Goal: Task Accomplishment & Management: Manage account settings

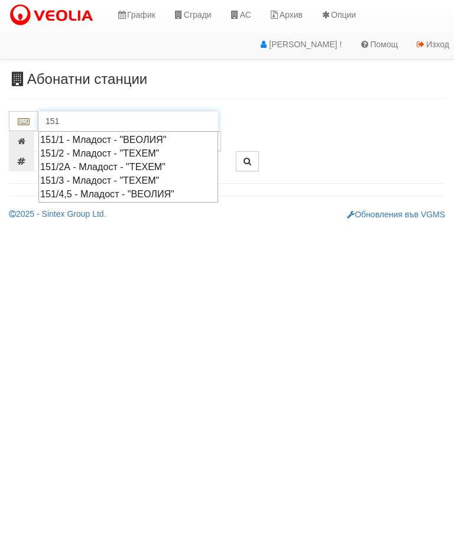
click at [119, 138] on div "151/1 - Младост - "ВЕОЛИЯ"" at bounding box center [128, 140] width 176 height 14
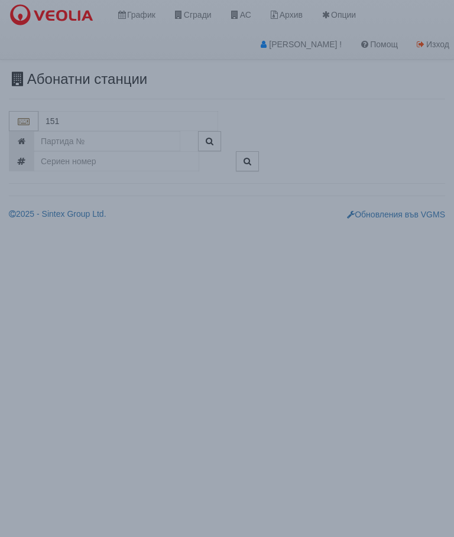
type input "151/1 - Младост - "ВЕОЛИЯ""
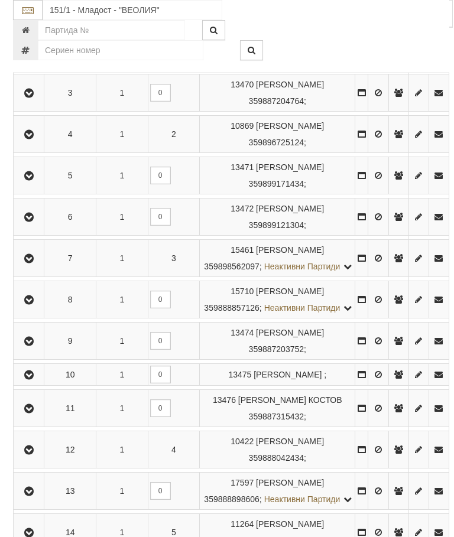
scroll to position [370, 0]
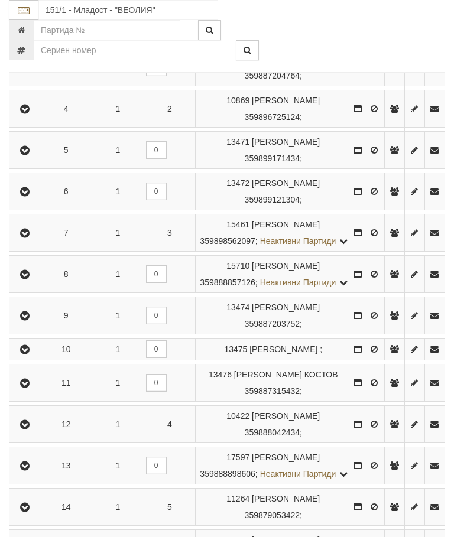
click at [22, 237] on icon "button" at bounding box center [25, 233] width 14 height 8
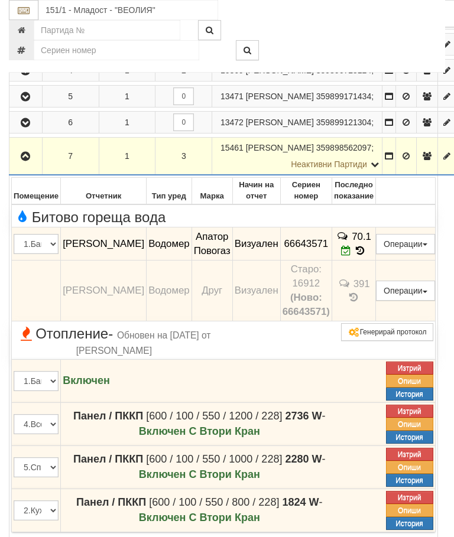
click at [0, 0] on button "Редакция / Протокол" at bounding box center [0, 0] width 0 height 0
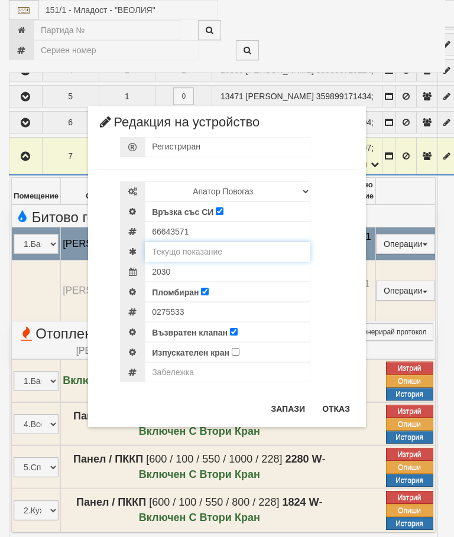
click at [213, 242] on input "text" at bounding box center [227, 252] width 165 height 20
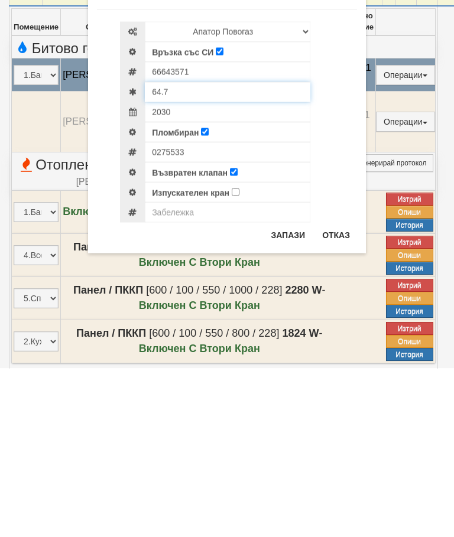
type input "64.7"
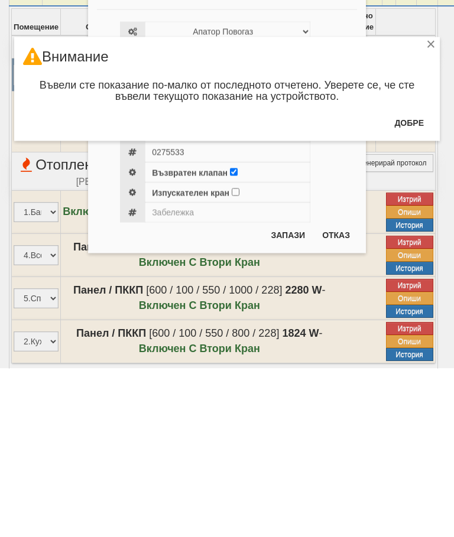
scroll to position [539, 0]
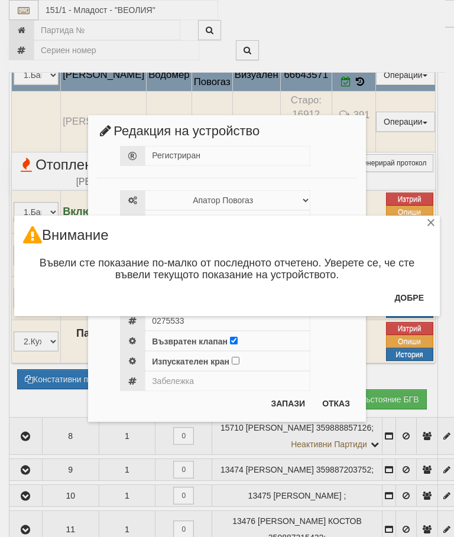
click at [410, 299] on button "Добре" at bounding box center [409, 297] width 44 height 19
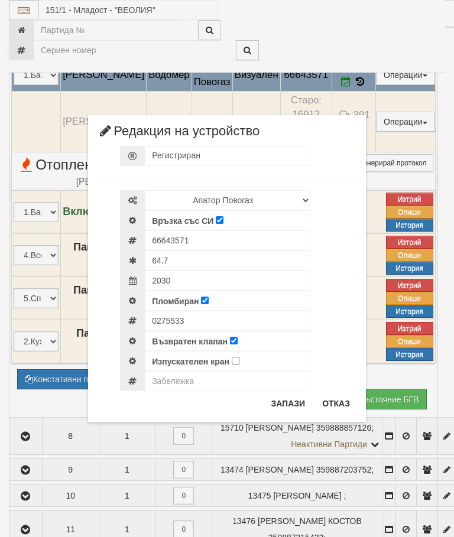
click at [284, 404] on button "Запази" at bounding box center [287, 403] width 48 height 19
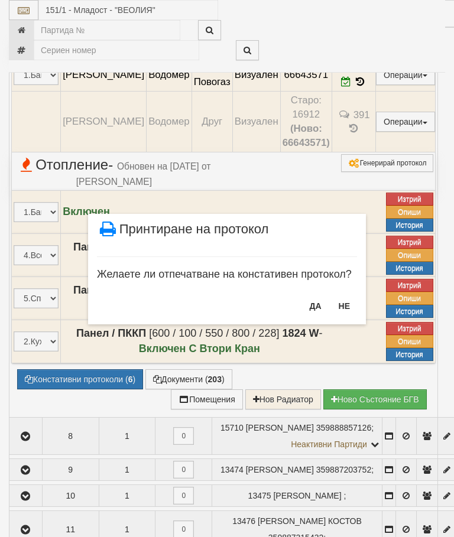
click at [348, 309] on button "НЕ" at bounding box center [343, 305] width 25 height 19
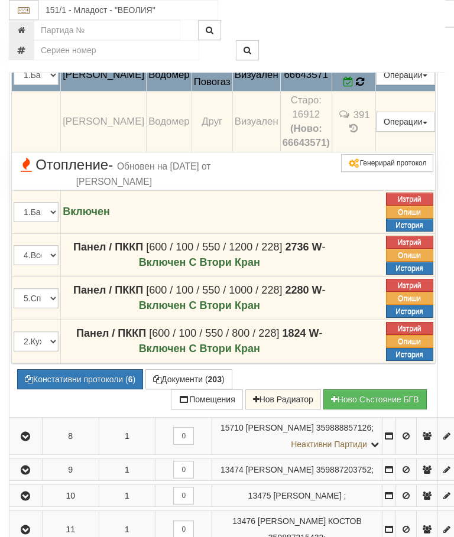
click at [364, 87] on icon at bounding box center [359, 82] width 9 height 11
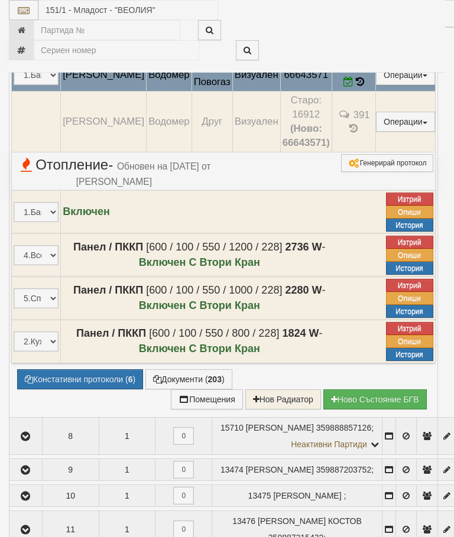
select select "10"
select select "1"
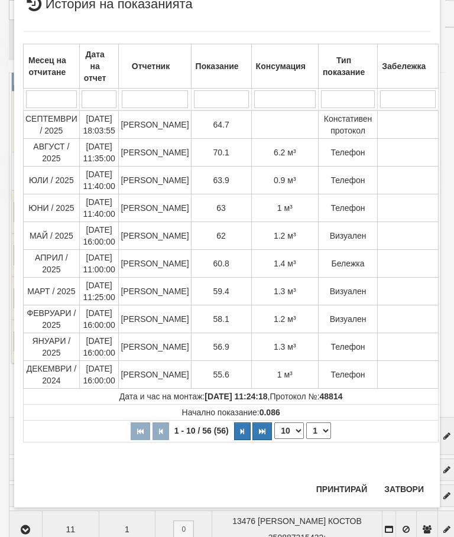
scroll to position [567, 0]
click at [403, 481] on button "Затвори" at bounding box center [404, 488] width 54 height 19
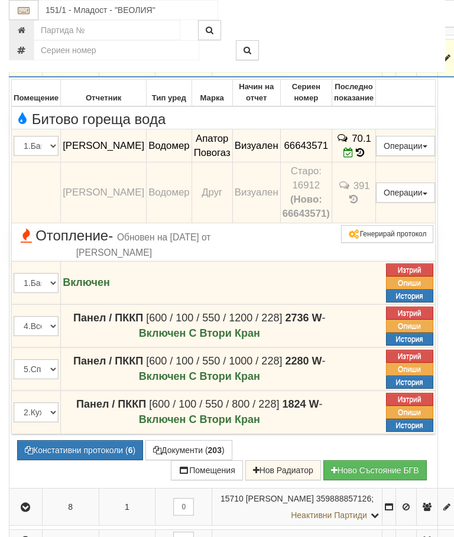
scroll to position [468, 0]
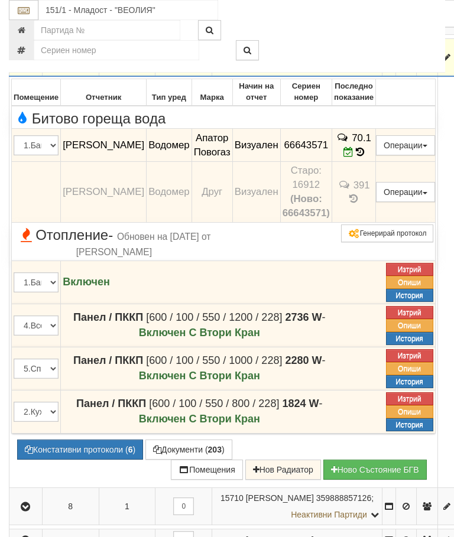
click at [27, 62] on icon "button" at bounding box center [25, 58] width 14 height 8
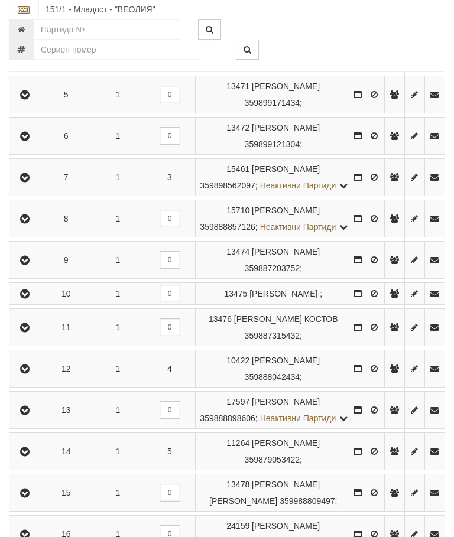
scroll to position [415, 0]
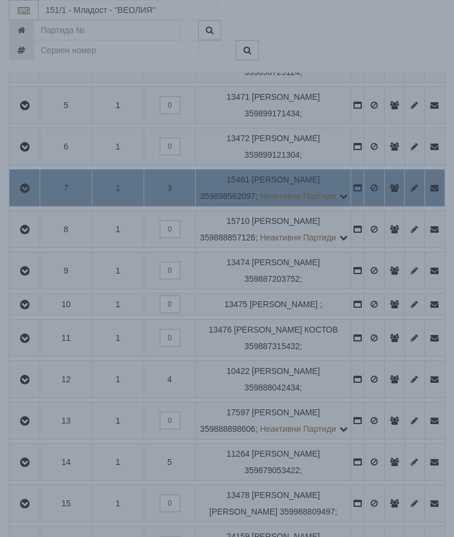
click at [406, 212] on div "× Зареждане... Данните за апартамента се зареждат. Моля изчакайте..." at bounding box center [226, 148] width 443 height 297
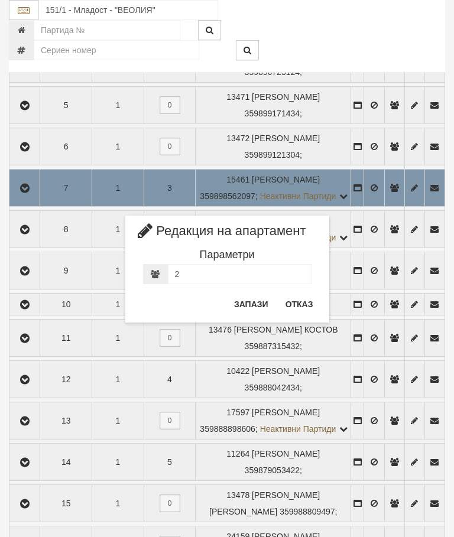
click at [298, 304] on button "Отказ" at bounding box center [299, 304] width 42 height 19
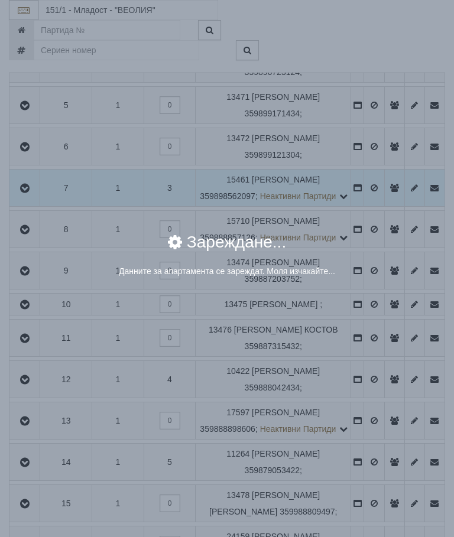
click at [376, 164] on div "× Зареждане... Данните за апартамента се зареждат. Моля изчакайте..." at bounding box center [226, 148] width 443 height 297
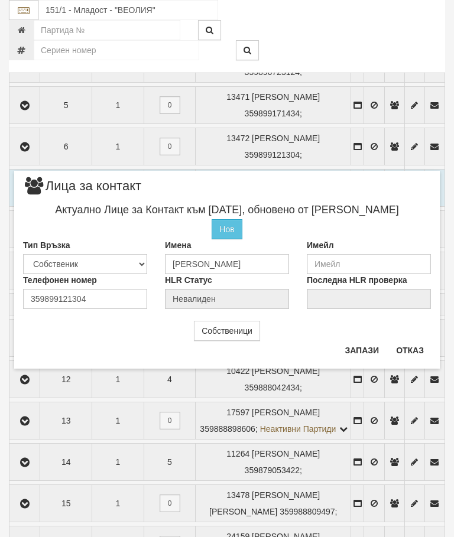
click at [416, 345] on button "Отказ" at bounding box center [410, 350] width 42 height 19
click at [413, 347] on button "Отказ" at bounding box center [410, 350] width 42 height 19
click at [105, 297] on div "Телефонен номер 359899958668" at bounding box center [85, 290] width 142 height 35
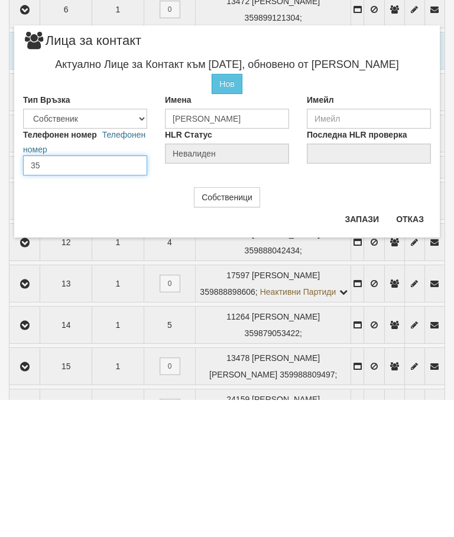
type input "3"
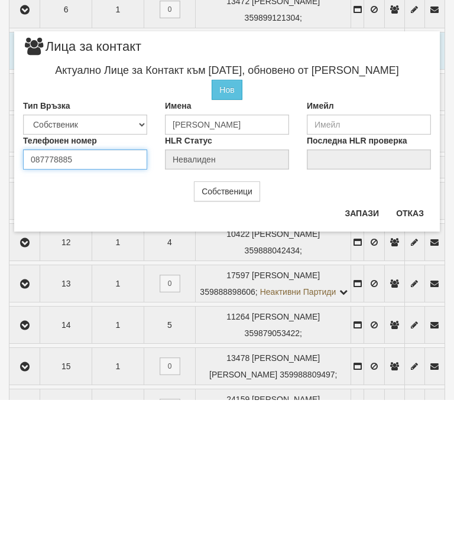
type input "0877788852"
click at [363, 341] on button "Запази" at bounding box center [361, 350] width 48 height 19
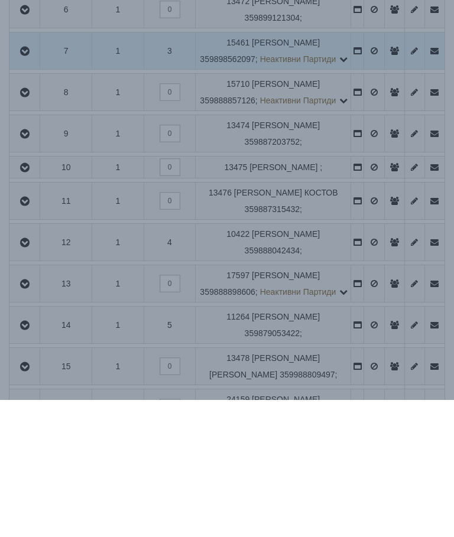
scroll to position [552, 0]
